Goal: Information Seeking & Learning: Learn about a topic

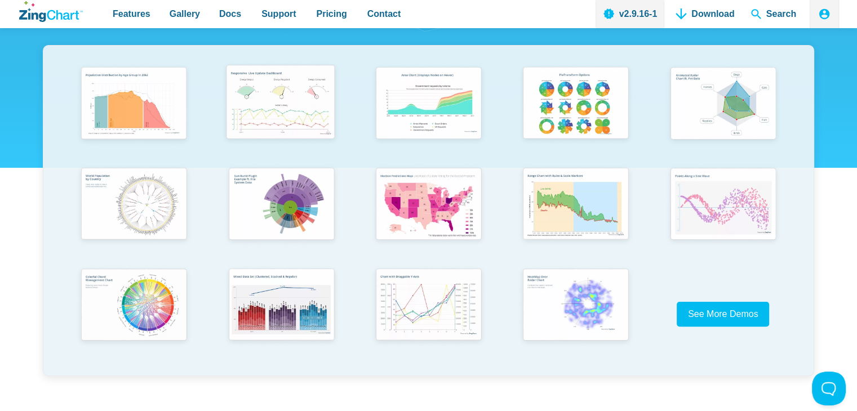
scroll to position [220, 0]
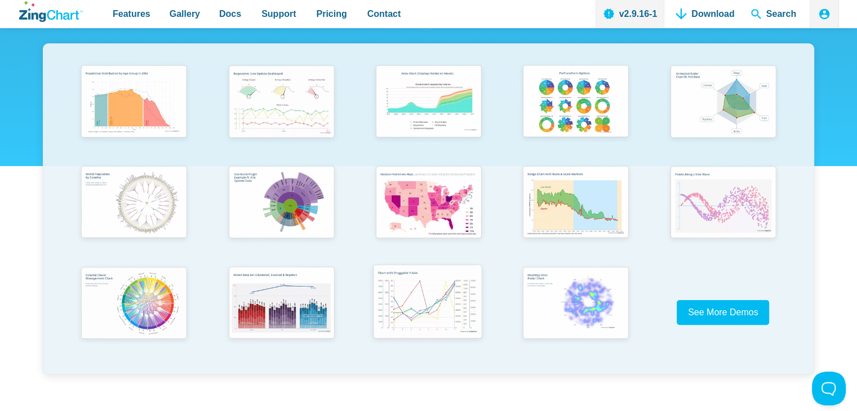
click at [413, 300] on img "App Content" at bounding box center [427, 303] width 121 height 87
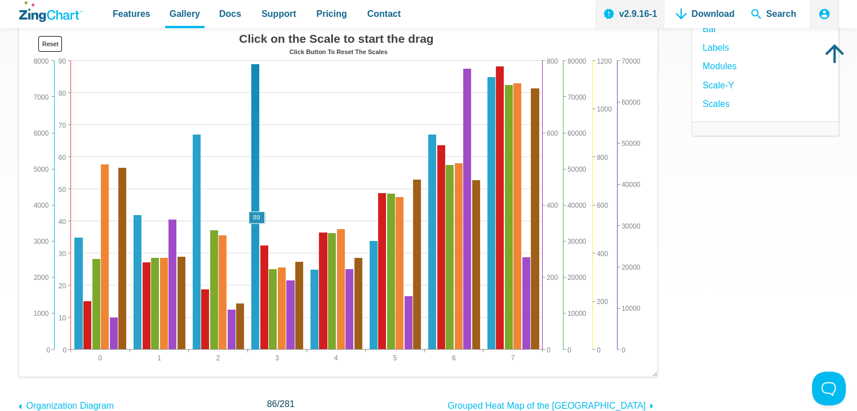
click at [30, 366] on area "App Content" at bounding box center [30, 366] width 0 height 0
drag, startPoint x: 257, startPoint y: 235, endPoint x: 287, endPoint y: 234, distance: 30.4
click at [287, 234] on div "Click on the Scale to start the drag Click Button To Reset The Scales 0 7 1 2 3…" at bounding box center [338, 197] width 617 height 338
click at [30, 366] on area "App Content" at bounding box center [30, 366] width 0 height 0
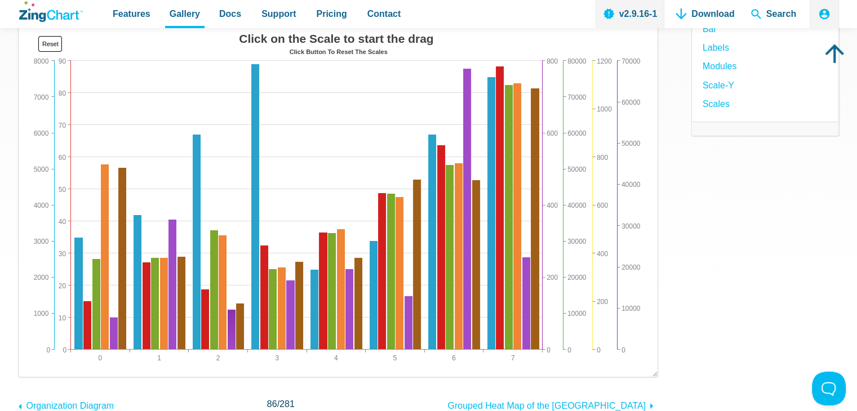
click at [30, 366] on area "App Content" at bounding box center [30, 366] width 0 height 0
drag, startPoint x: 232, startPoint y: 329, endPoint x: 300, endPoint y: 271, distance: 89.2
click at [30, 366] on map "App Content" at bounding box center [30, 366] width 0 height 0
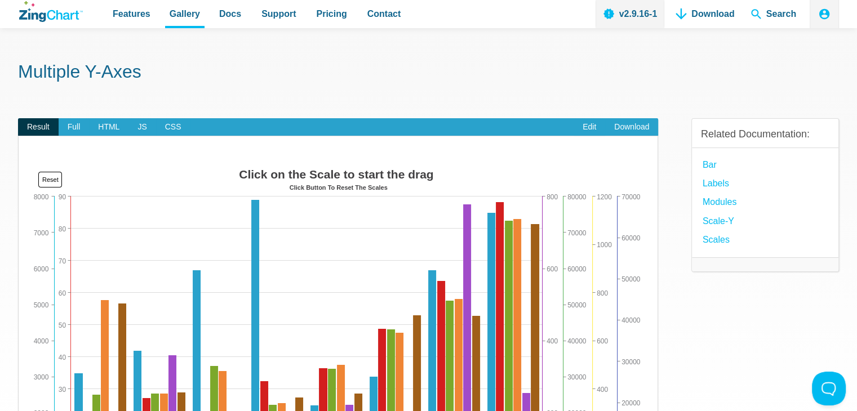
scroll to position [28, 0]
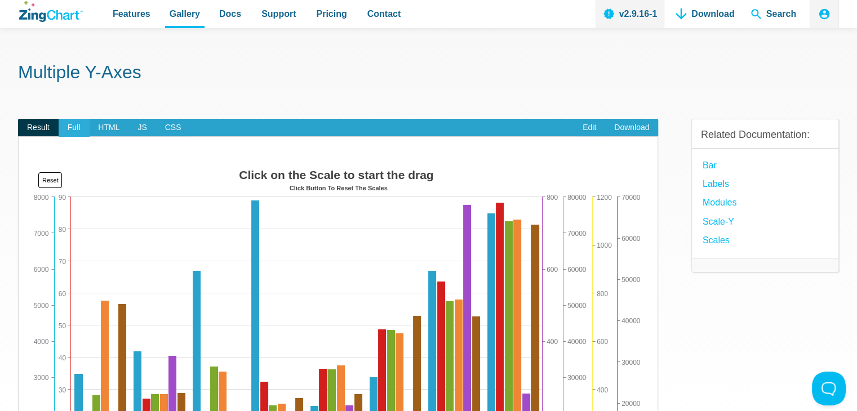
click at [77, 134] on span "Full" at bounding box center [74, 128] width 31 height 18
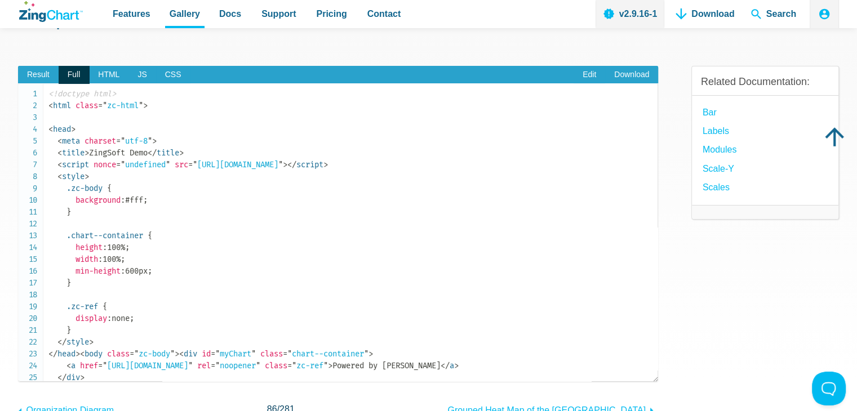
scroll to position [80, 0]
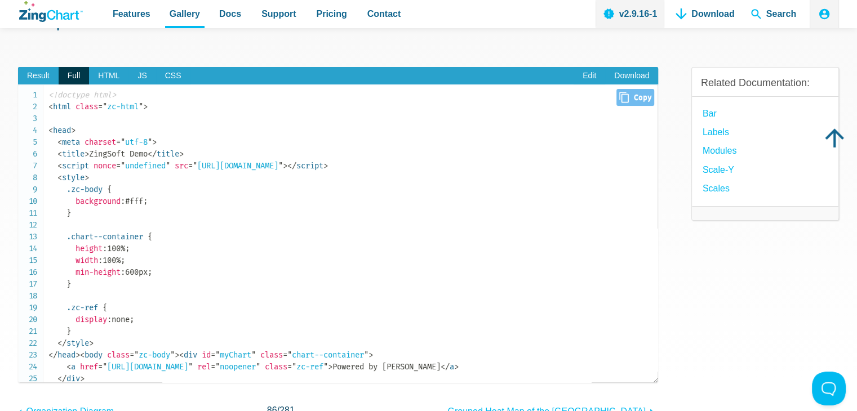
click at [112, 75] on span "HTML" at bounding box center [108, 76] width 39 height 18
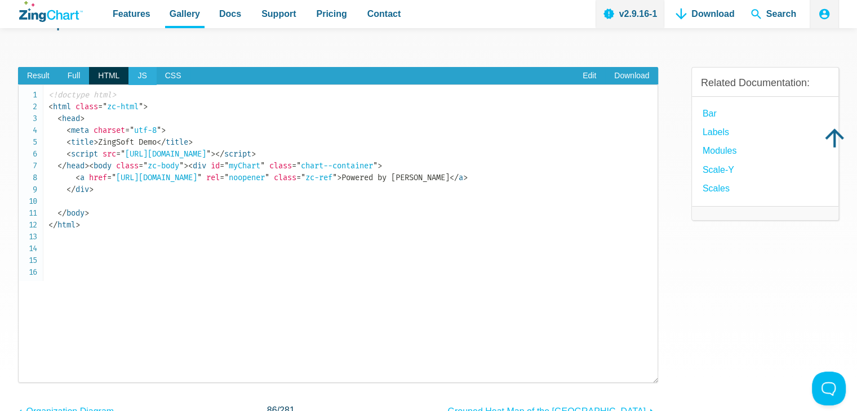
click at [140, 78] on span "JS" at bounding box center [142, 76] width 27 height 18
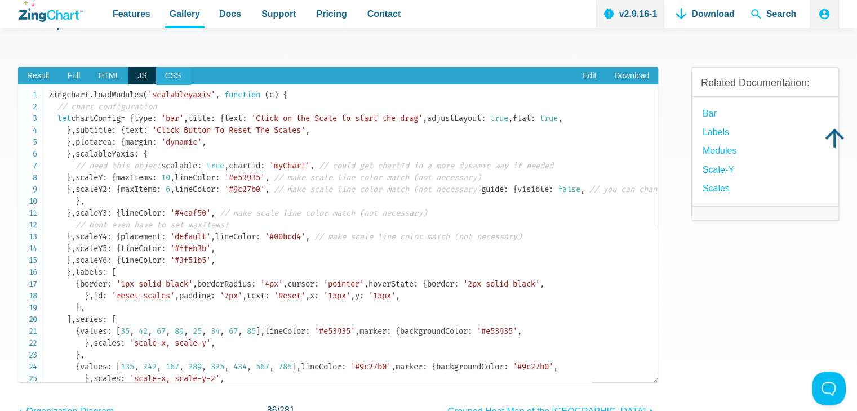
click at [163, 79] on span "CSS" at bounding box center [173, 76] width 34 height 18
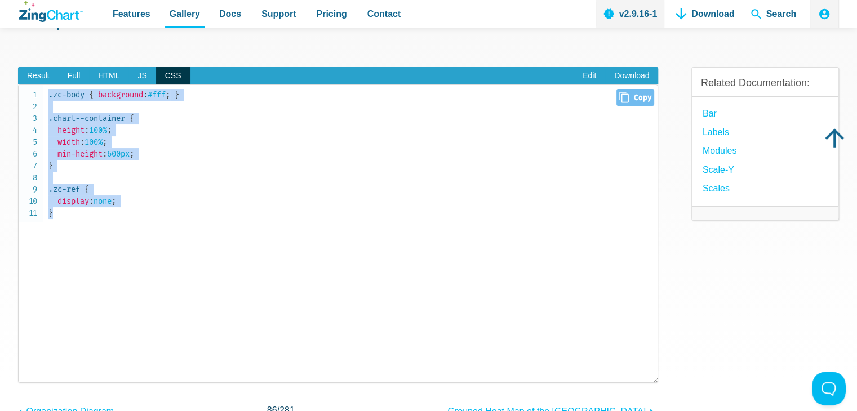
drag, startPoint x: 82, startPoint y: 231, endPoint x: 43, endPoint y: 91, distance: 145.8
click at [43, 91] on pre ".zc-body { background : #fff ; } .chart--container { height : 100% ; width : 10…" at bounding box center [338, 234] width 640 height 299
click at [194, 165] on code ".zc-body { background : #fff ; } .chart--container { height : 100% ; width : 10…" at bounding box center [352, 154] width 609 height 130
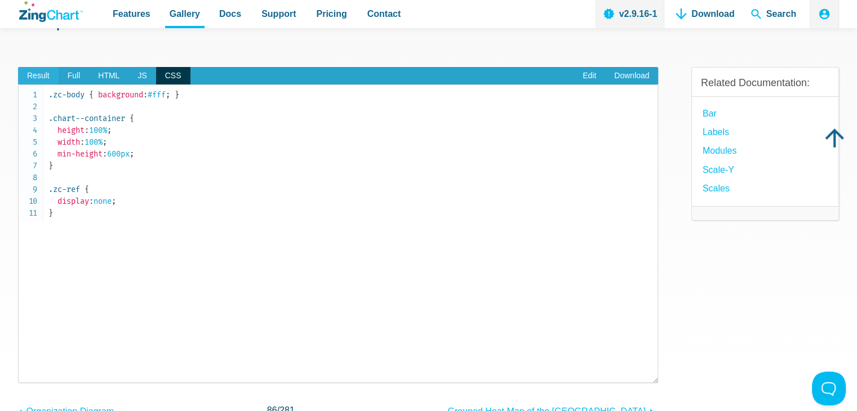
click at [32, 74] on span "Result" at bounding box center [38, 76] width 41 height 18
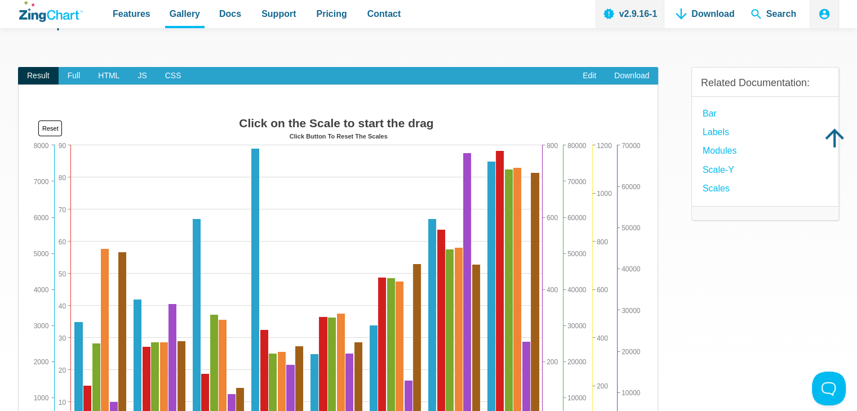
drag, startPoint x: 311, startPoint y: 135, endPoint x: 237, endPoint y: 118, distance: 75.7
click at [237, 118] on div "Click on the Scale to start the drag Click Button To Reset The Scales 0 7 1 2 3…" at bounding box center [338, 281] width 617 height 338
drag, startPoint x: 237, startPoint y: 118, endPoint x: 431, endPoint y: 264, distance: 242.6
click at [431, 264] on div "Click on the Scale to start the drag Click Button To Reset The Scales 0 7 1 2 3…" at bounding box center [338, 281] width 617 height 338
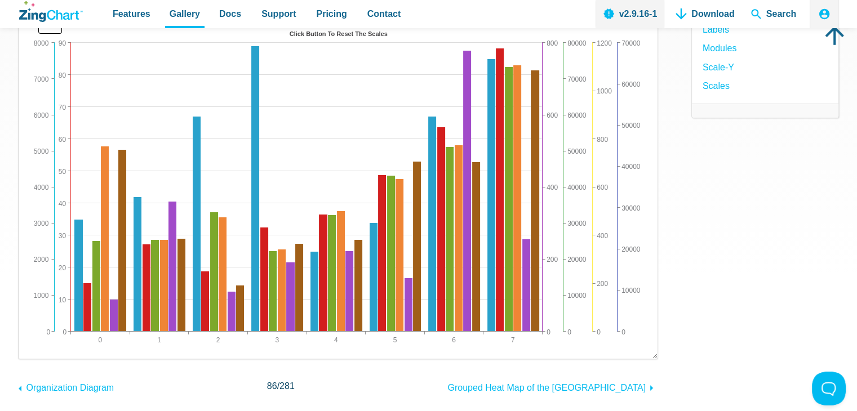
scroll to position [180, 0]
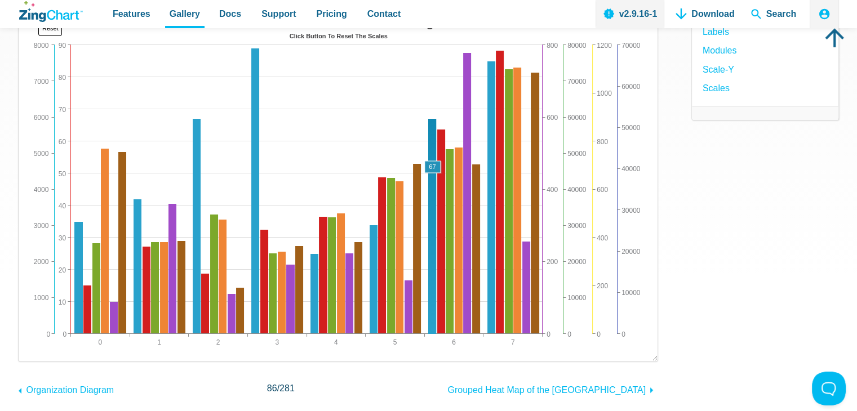
click at [30, 350] on area "App Content" at bounding box center [30, 350] width 0 height 0
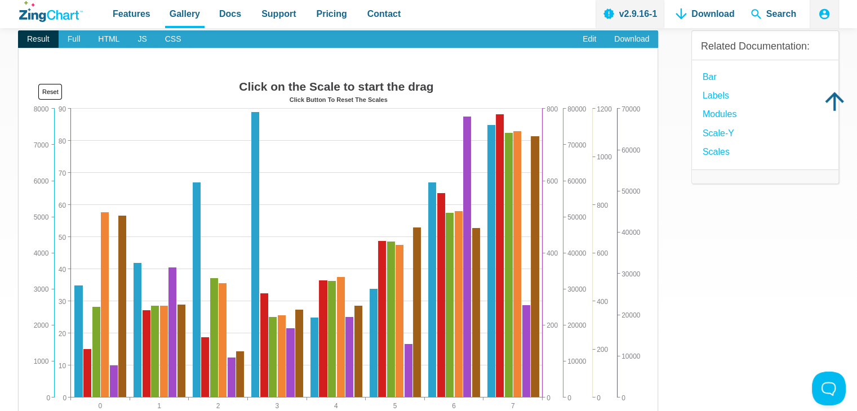
scroll to position [101, 0]
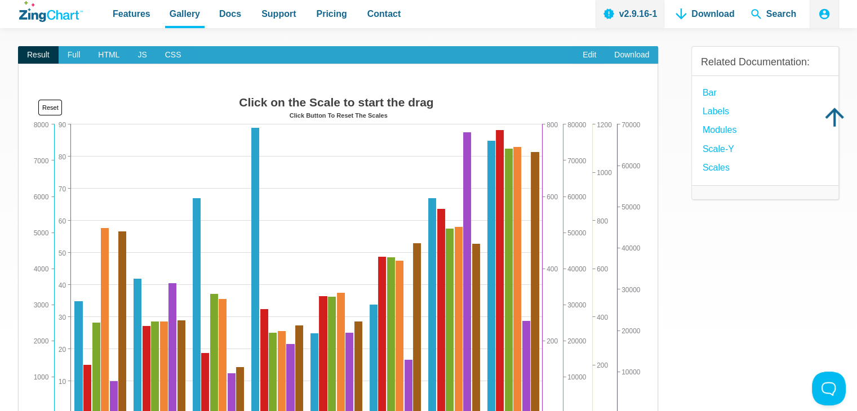
drag, startPoint x: 563, startPoint y: 183, endPoint x: 550, endPoint y: 174, distance: 15.8
click at [550, 174] on img "App Content" at bounding box center [338, 260] width 617 height 338
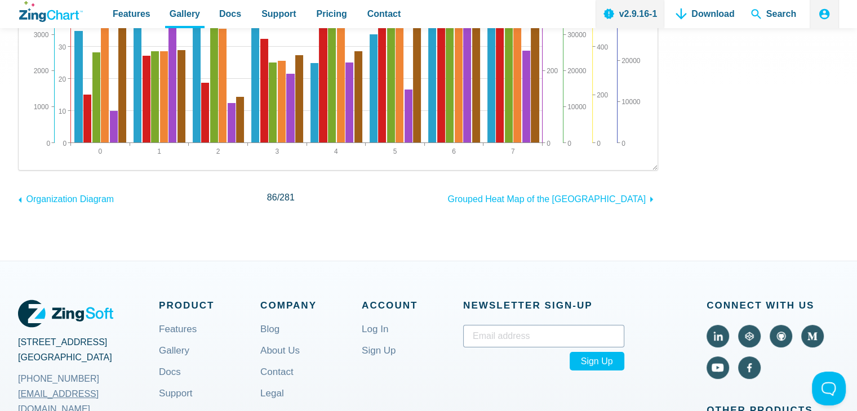
scroll to position [371, 0]
click at [602, 198] on span "Grouped Heat Map of the US" at bounding box center [547, 200] width 198 height 10
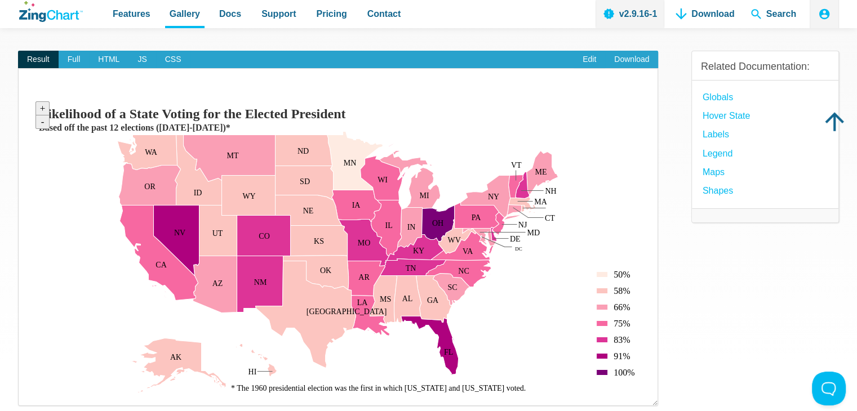
scroll to position [99, 0]
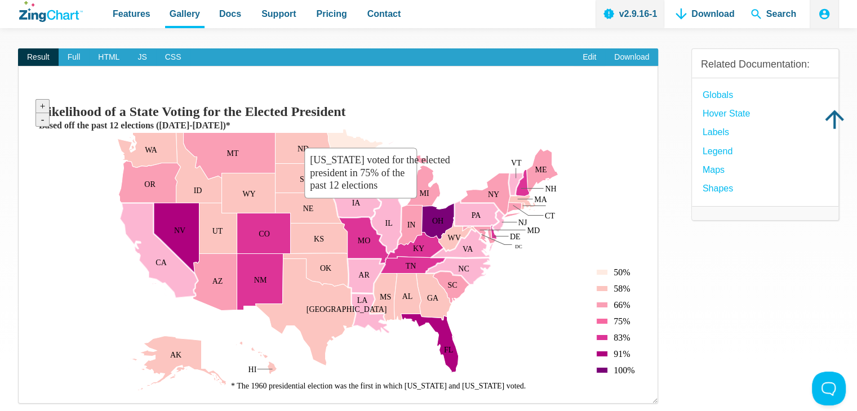
click at [30, 392] on area "Iowa voted for the elected president in 75% of the past 12 elections" at bounding box center [30, 392] width 0 height 0
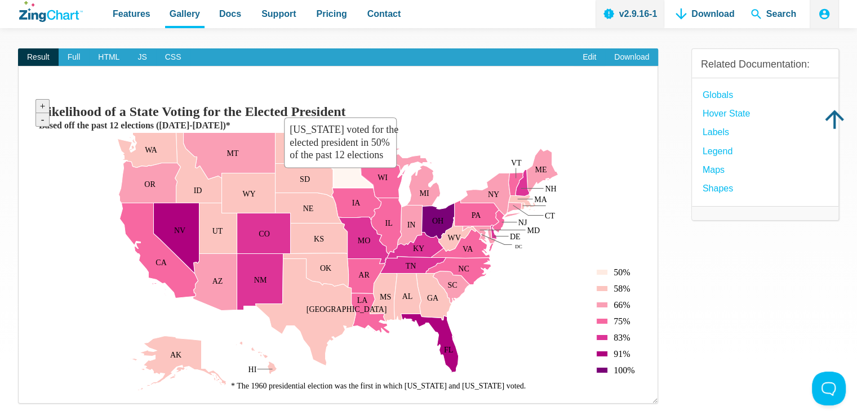
click at [30, 392] on area "Minnesota voted for the elected president in 50% of the past 12 elections" at bounding box center [30, 392] width 0 height 0
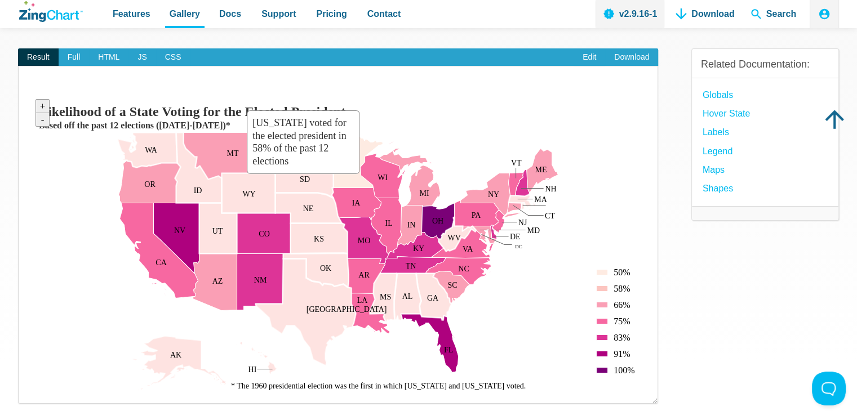
click at [30, 392] on area "South Dakota voted for the elected president in 58% of the past 12 elections" at bounding box center [30, 392] width 0 height 0
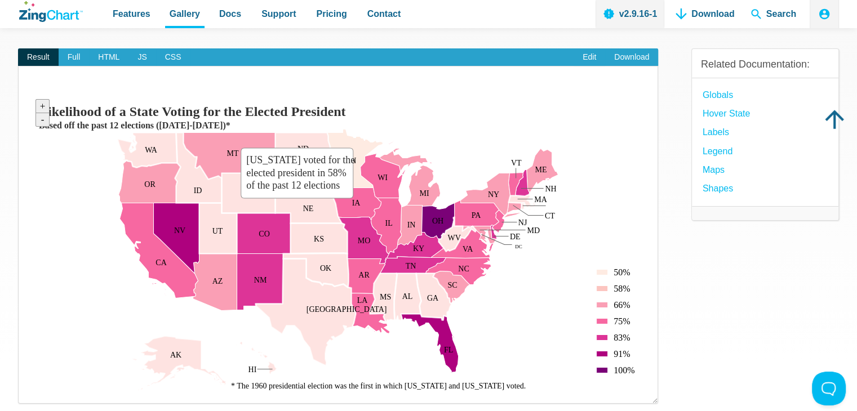
click at [30, 392] on area "Nebraska voted for the elected president in 58% of the past 12 elections" at bounding box center [30, 392] width 0 height 0
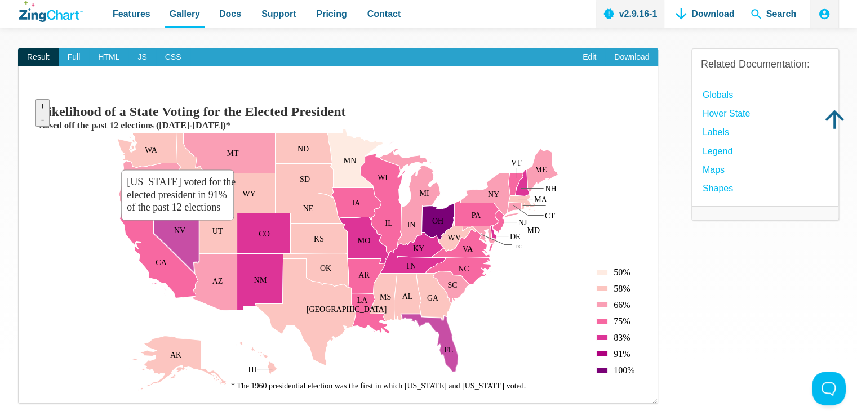
click at [30, 392] on area "Nevada voted for the elected president in 91% of the past 12 elections" at bounding box center [30, 392] width 0 height 0
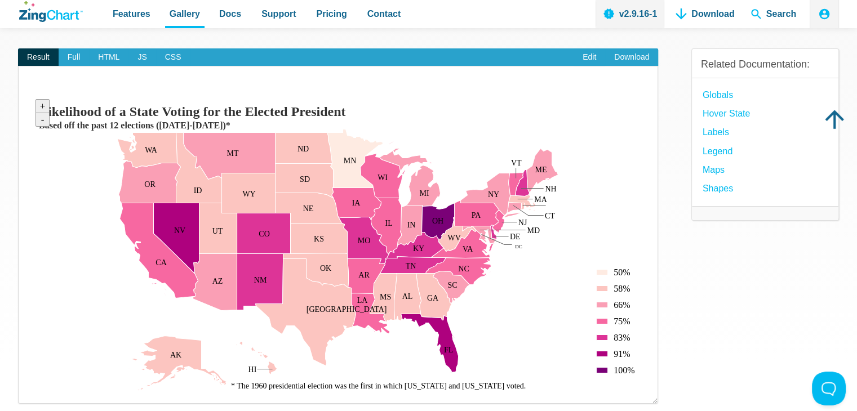
click at [30, 392] on area "* The 1960 presidential election was the first in which Hawaii and Alaska voted." at bounding box center [30, 392] width 0 height 0
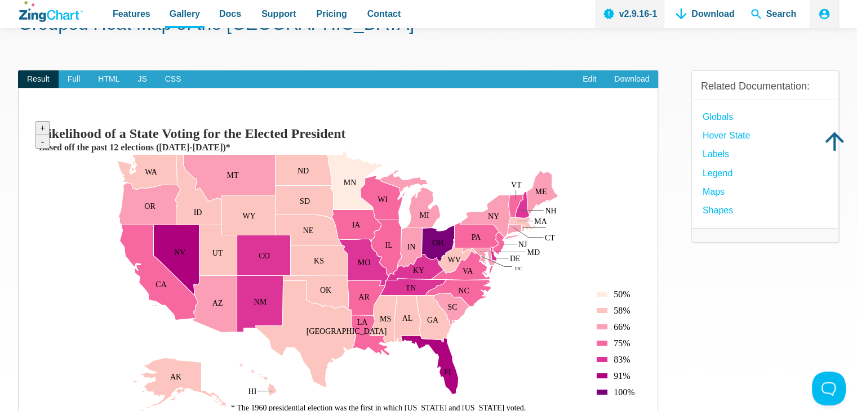
scroll to position [77, 0]
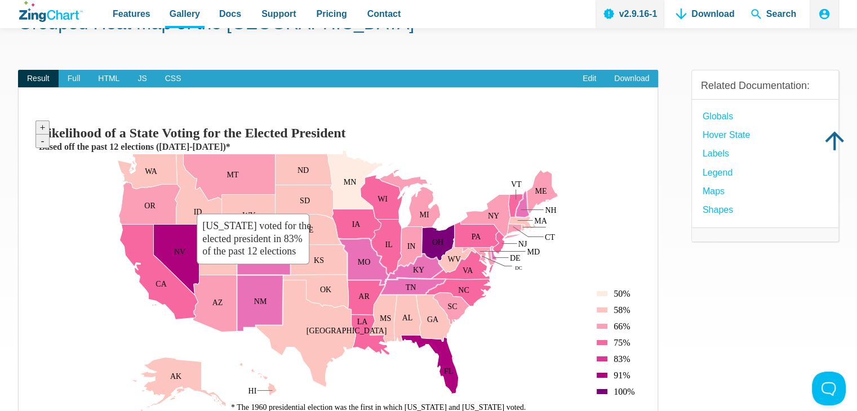
click at [30, 411] on area "New Mexico voted for the elected president in 83% of the past 12 elections" at bounding box center [30, 414] width 0 height 0
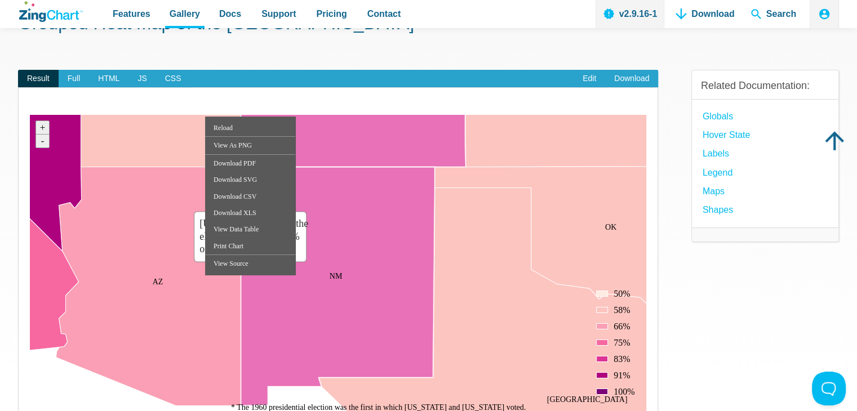
click at [30, 411] on area "New Mexico voted for the elected president in 83% of the past 12 elections" at bounding box center [30, 414] width 0 height 0
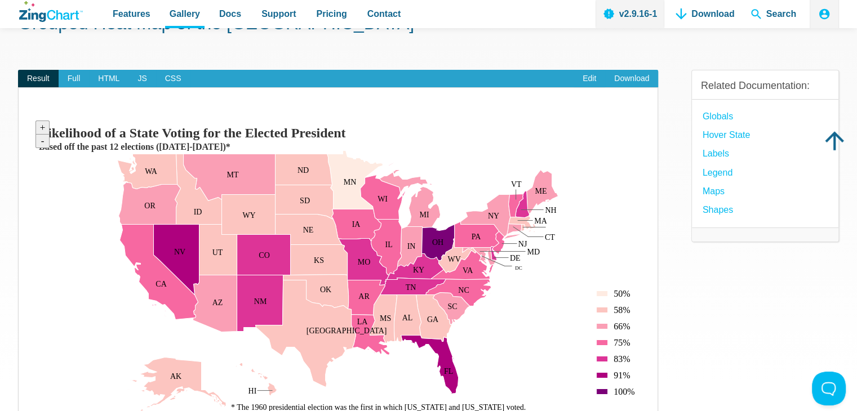
click at [750, 327] on div "Related Documentation: globals hover state Labels Legend Maps Shapes" at bounding box center [766, 257] width 148 height 410
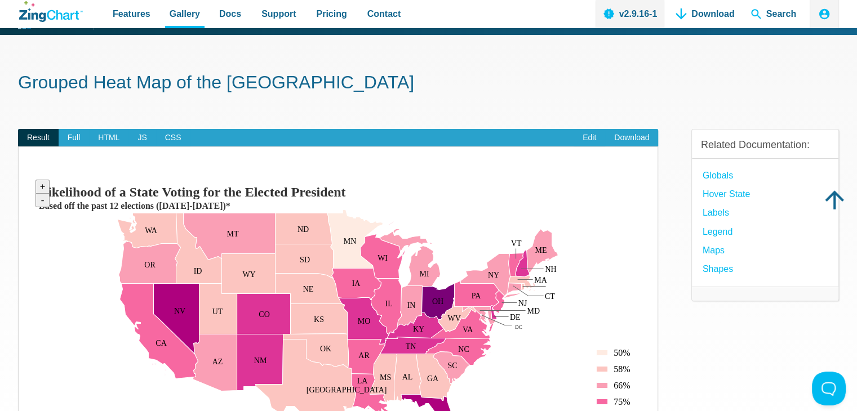
scroll to position [2, 0]
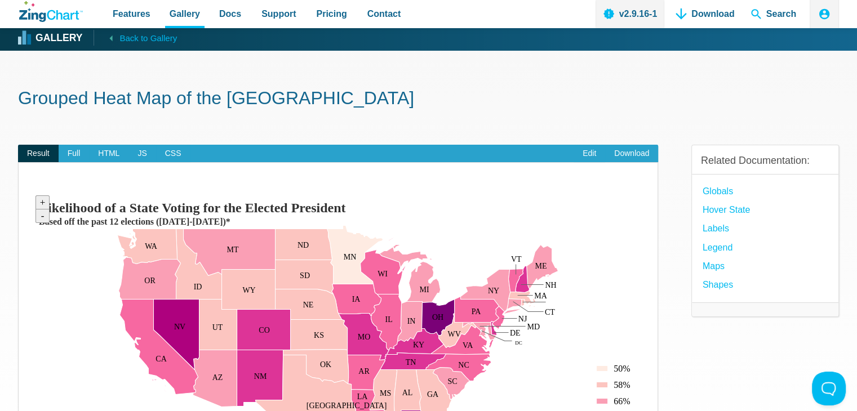
click at [75, 108] on h1 "Grouped Heat Map of the US" at bounding box center [428, 99] width 821 height 25
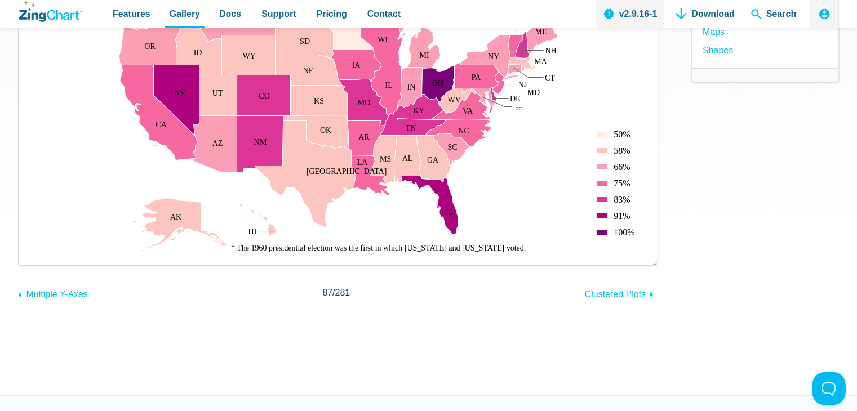
scroll to position [241, 0]
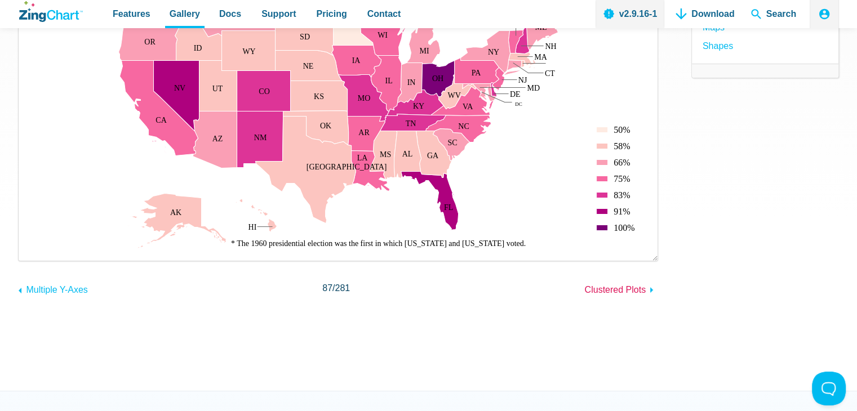
click at [626, 289] on span "Clustered Plots" at bounding box center [615, 290] width 61 height 10
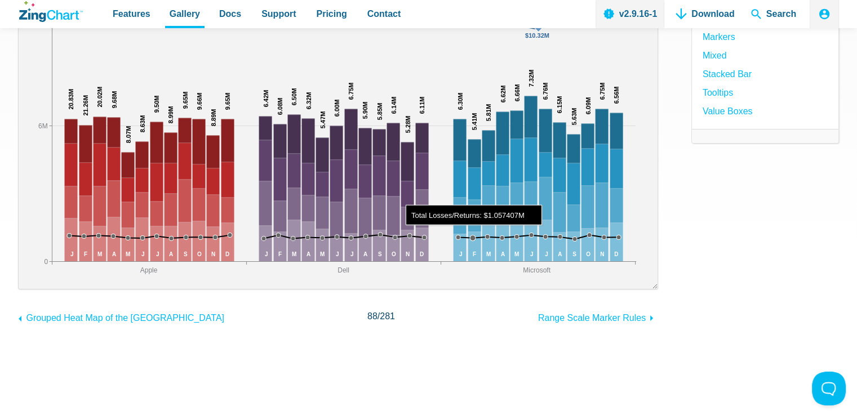
click at [30, 278] on area "App Content" at bounding box center [30, 278] width 0 height 0
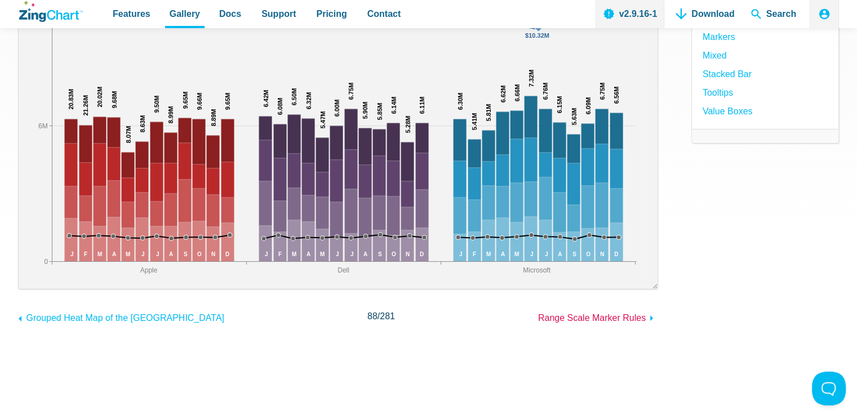
click at [625, 318] on span "Range Scale Marker Rules" at bounding box center [592, 318] width 108 height 10
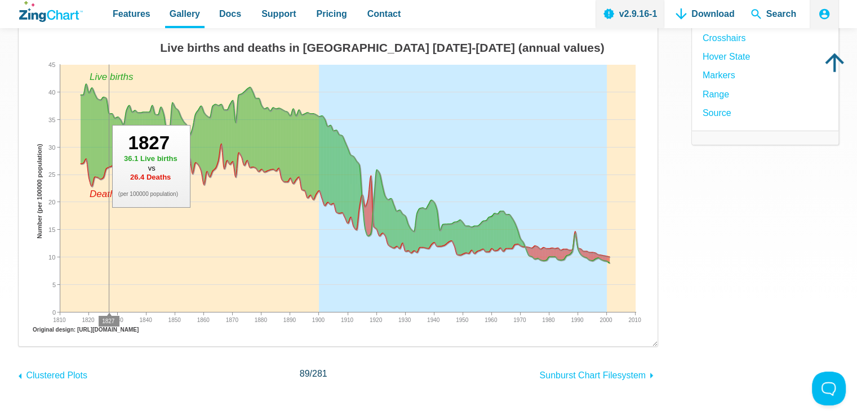
click at [108, 278] on img "App Content" at bounding box center [338, 186] width 617 height 299
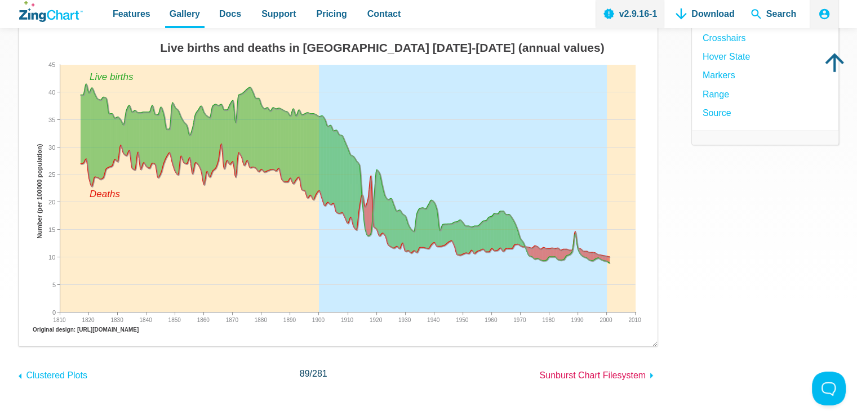
click at [587, 371] on span "Sunburst Chart Filesystem" at bounding box center [592, 376] width 107 height 10
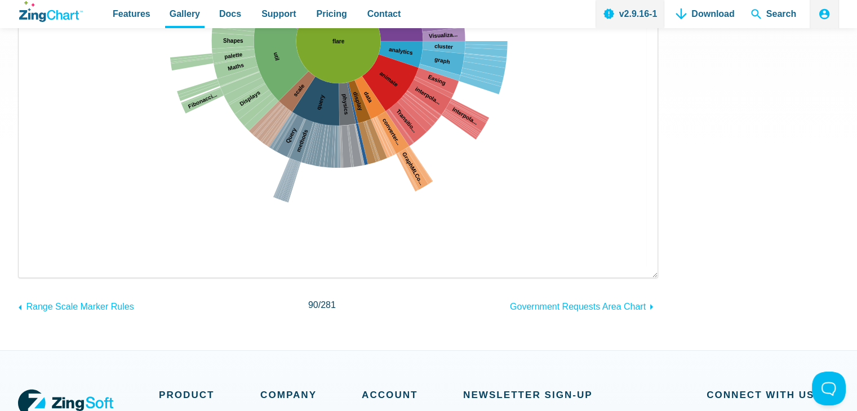
scroll to position [378, 0]
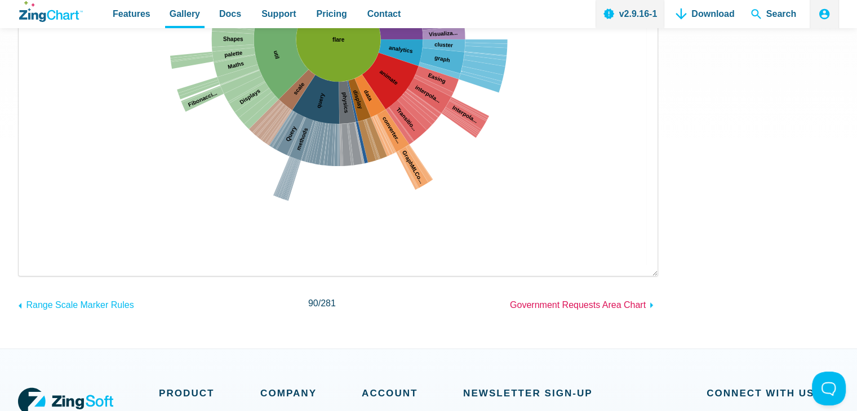
click at [542, 309] on span "Government Requests Area Chart" at bounding box center [578, 305] width 136 height 10
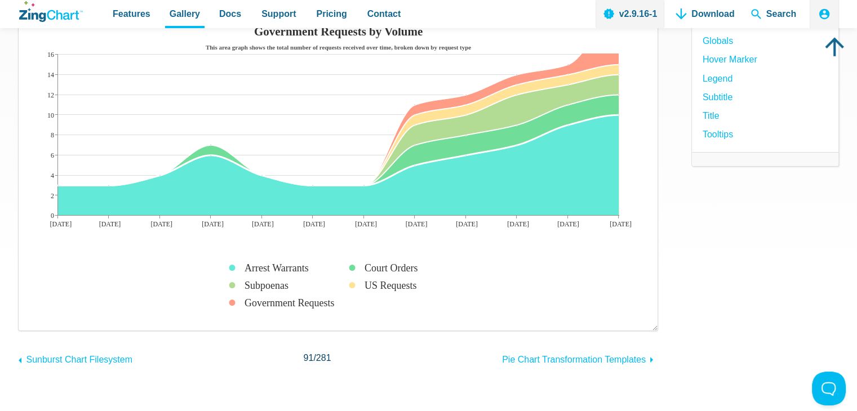
scroll to position [173, 0]
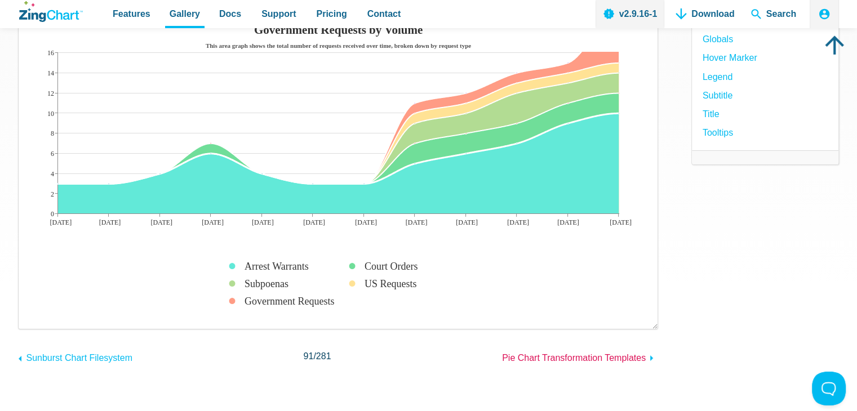
click at [561, 353] on span "Pie Chart Transformation Templates" at bounding box center [574, 358] width 144 height 10
